Goal: Task Accomplishment & Management: Manage account settings

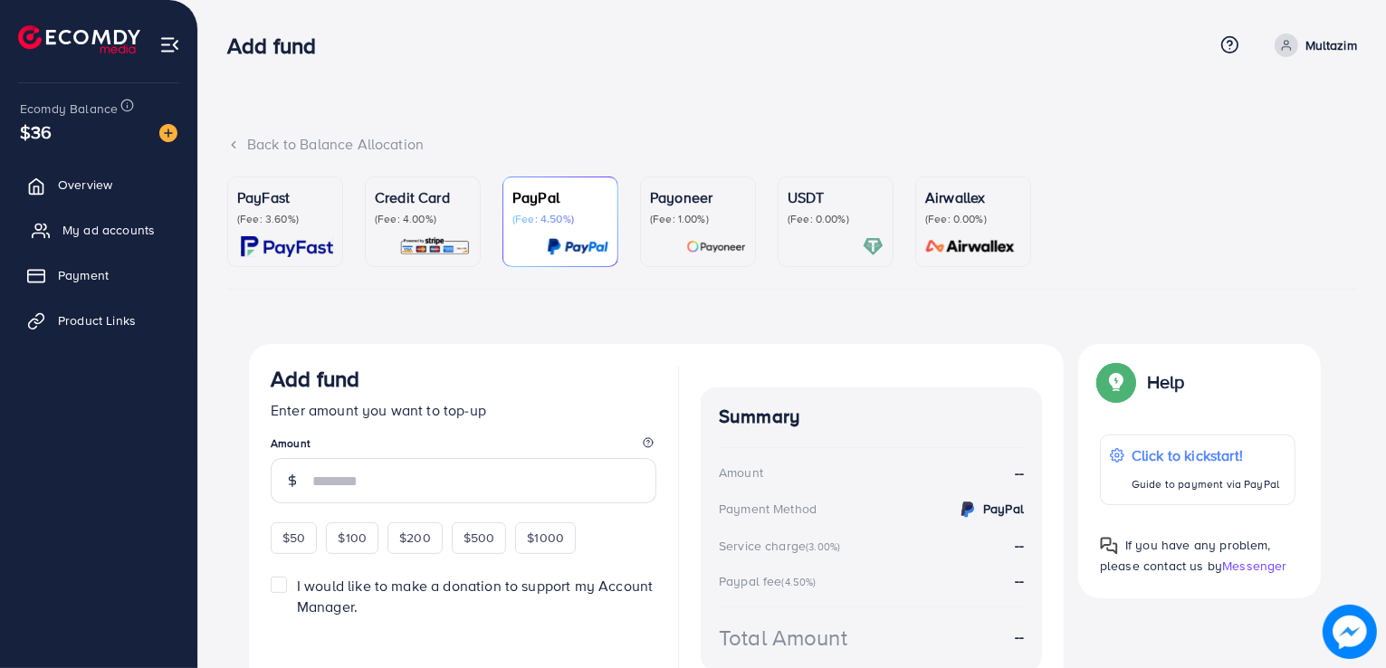
click at [138, 224] on span "My ad accounts" at bounding box center [108, 230] width 92 height 18
click at [99, 229] on span "My ad accounts" at bounding box center [108, 230] width 92 height 18
